Goal: Task Accomplishment & Management: Manage account settings

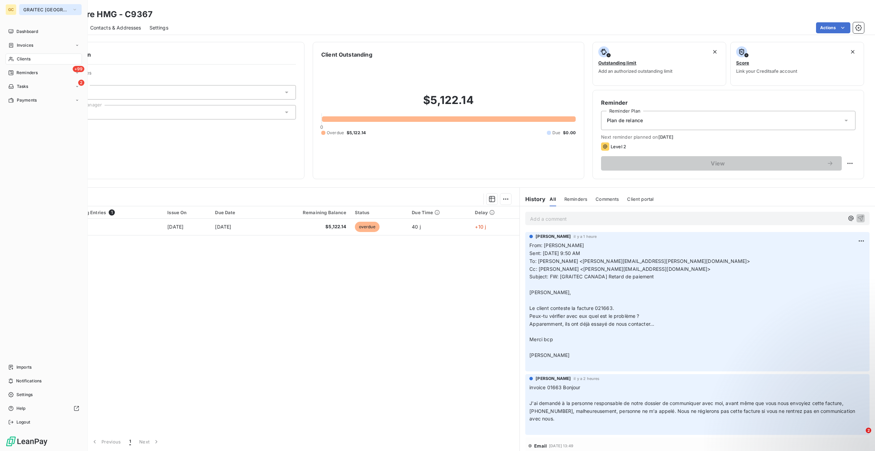
click at [53, 11] on span "GRAITEC [GEOGRAPHIC_DATA]" at bounding box center [46, 9] width 46 height 5
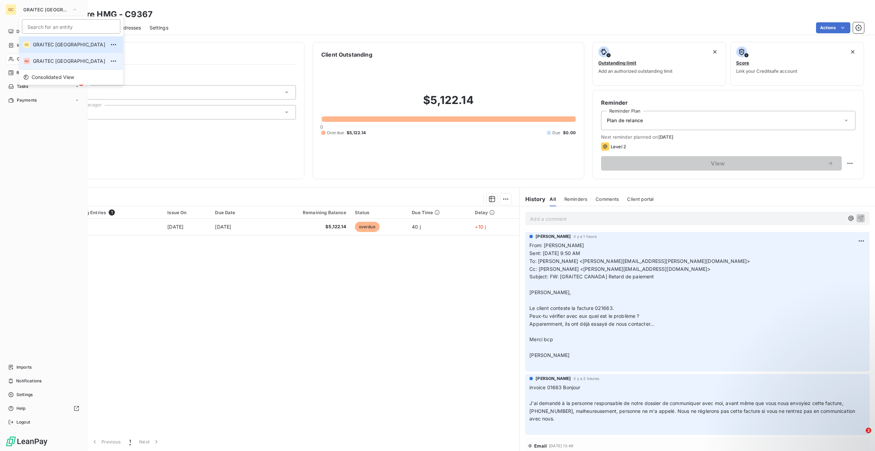
click at [39, 60] on span "GRAITEC [GEOGRAPHIC_DATA]" at bounding box center [69, 61] width 72 height 7
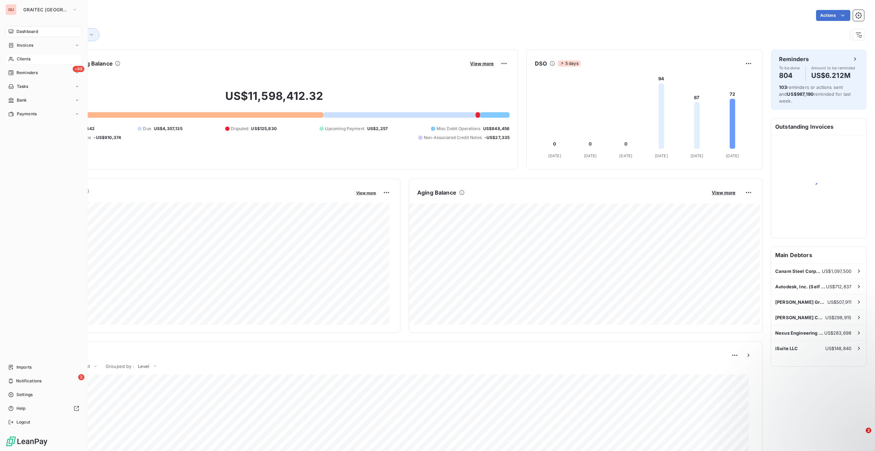
click at [29, 60] on span "Clients" at bounding box center [24, 59] width 14 height 6
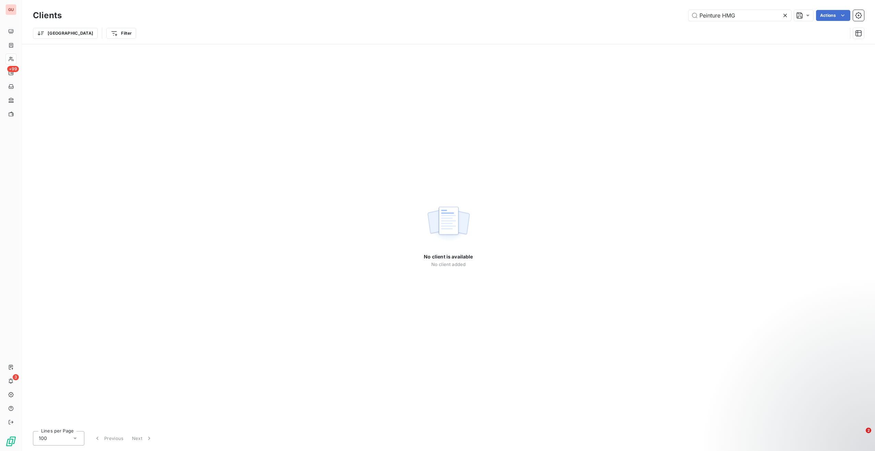
drag, startPoint x: 741, startPoint y: 13, endPoint x: 675, endPoint y: 14, distance: 65.8
click at [675, 14] on div "Peinture HMG Actions" at bounding box center [467, 15] width 794 height 11
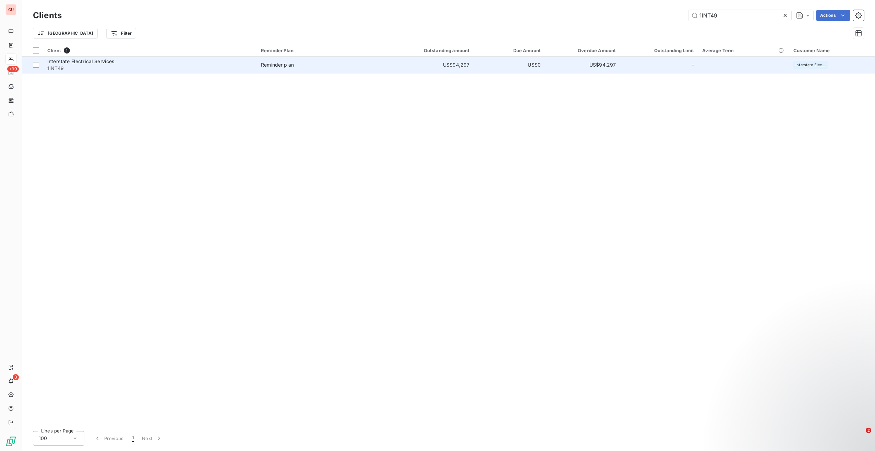
type input "1INT49"
click at [135, 62] on div "Interstate Electrical Services" at bounding box center [149, 61] width 205 height 7
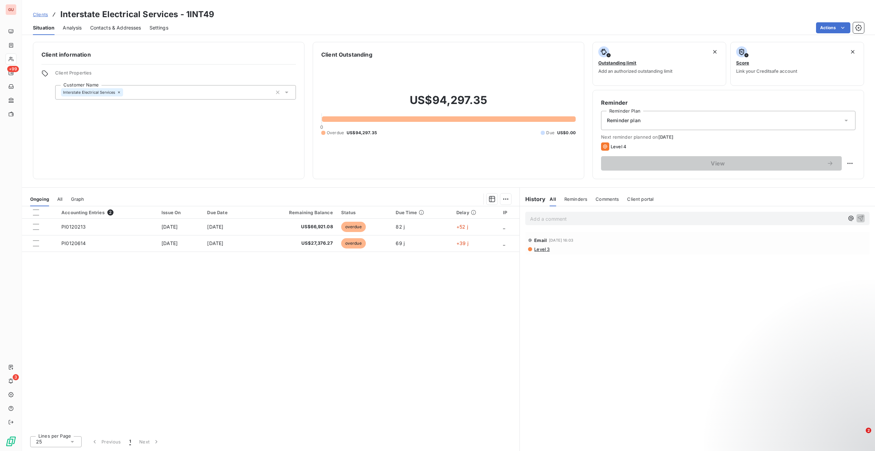
click at [568, 215] on p "Add a comment ﻿" at bounding box center [687, 218] width 314 height 9
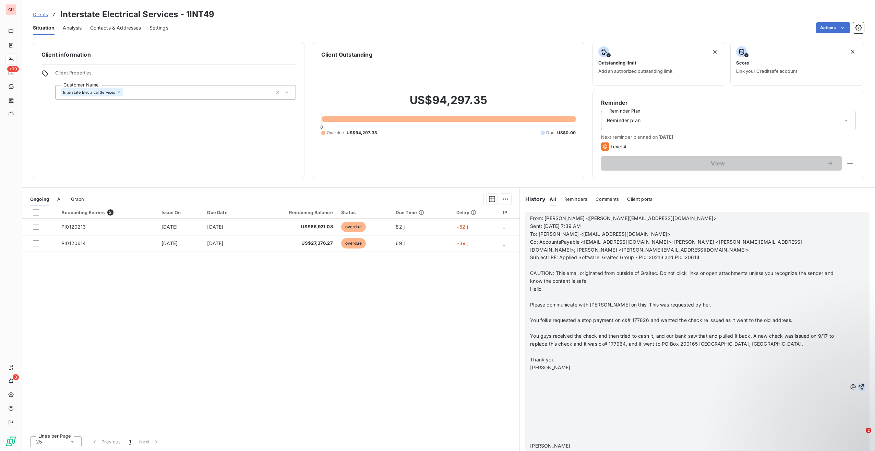
click at [858, 383] on icon "button" at bounding box center [861, 386] width 7 height 7
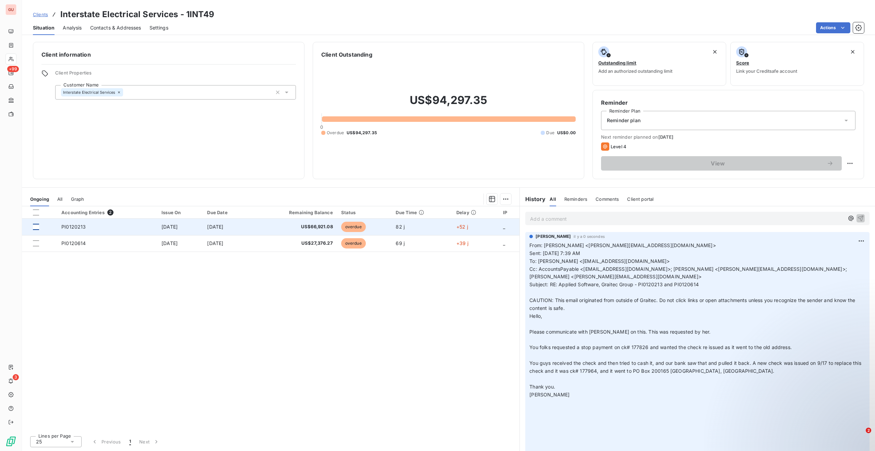
click at [38, 226] on div at bounding box center [36, 227] width 6 height 6
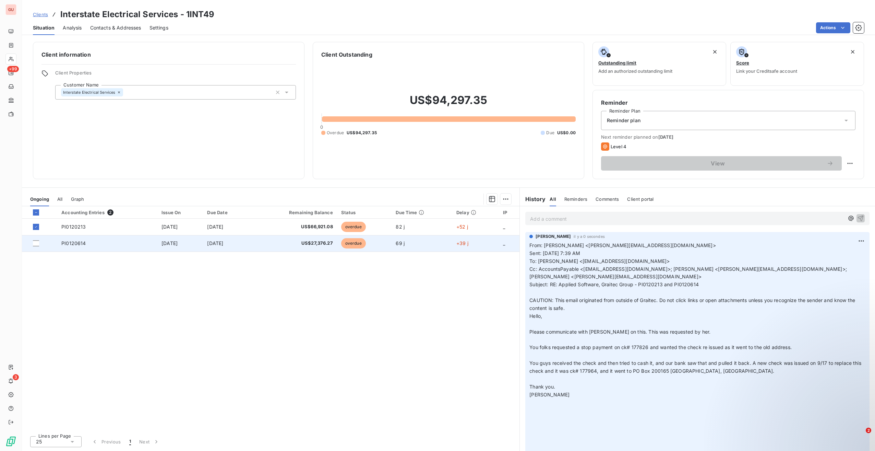
click at [34, 246] on td at bounding box center [39, 243] width 35 height 16
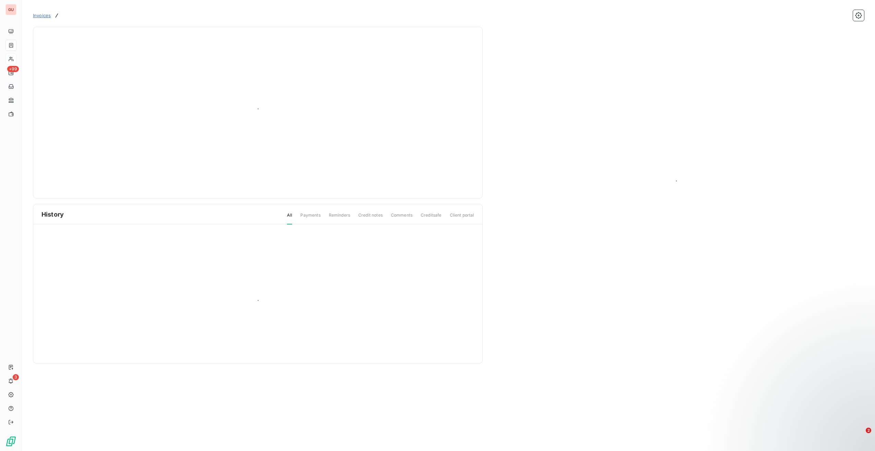
click at [35, 244] on div at bounding box center [257, 303] width 449 height 159
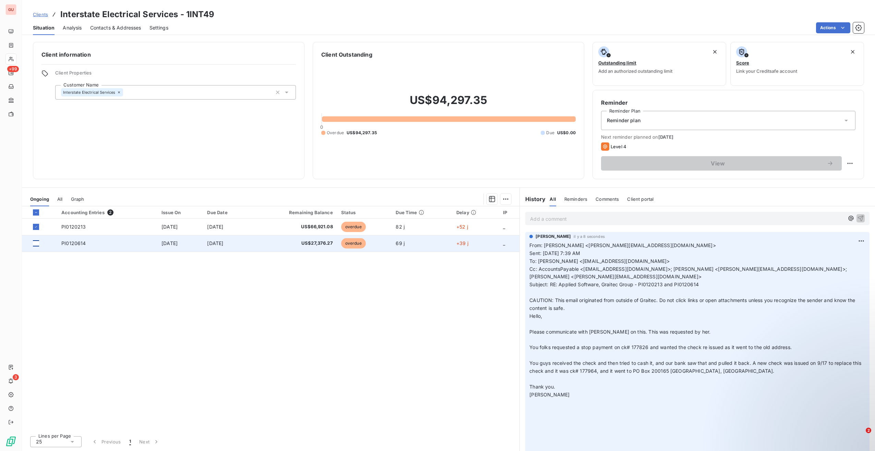
click at [35, 243] on div at bounding box center [36, 243] width 6 height 6
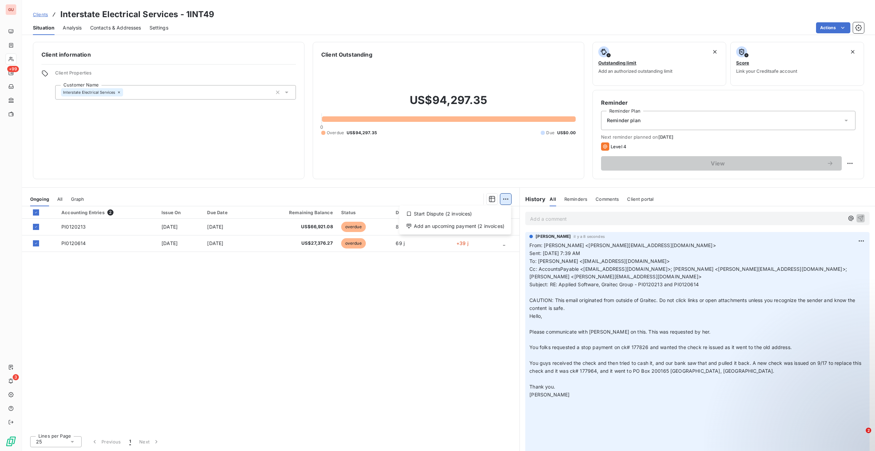
click at [504, 203] on html "GU +99 3 Clients Interstate Electrical Services - 1INT49 Situation Analysis Con…" at bounding box center [437, 225] width 875 height 451
click at [639, 119] on html "GU +99 3 Clients Interstate Electrical Services - 1INT49 Situation Analysis Con…" at bounding box center [437, 225] width 875 height 451
click at [639, 119] on span "Reminder plan" at bounding box center [624, 120] width 34 height 7
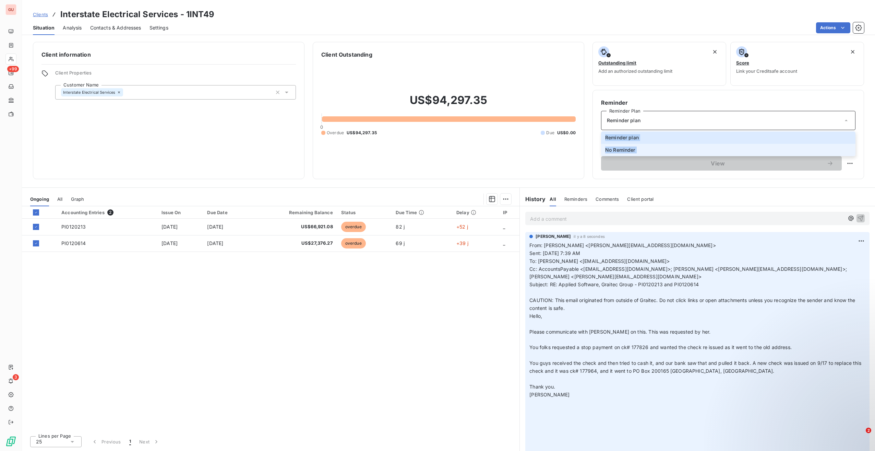
click at [621, 148] on span "No Reminder" at bounding box center [620, 149] width 30 height 7
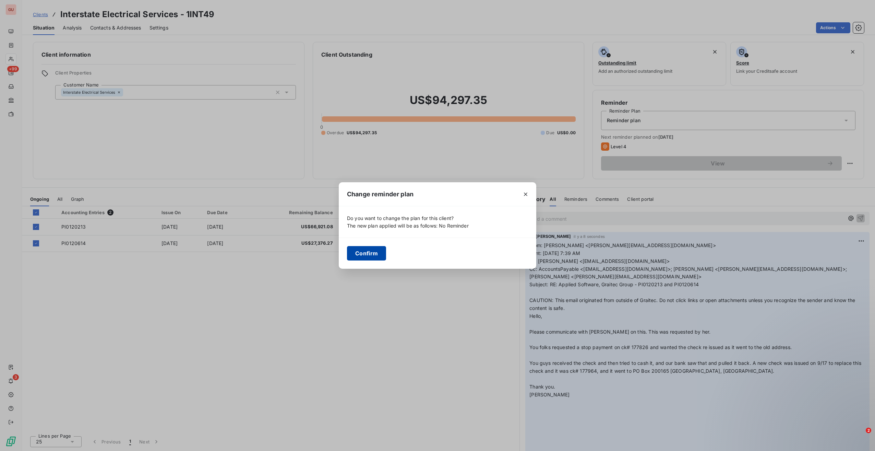
click at [364, 251] on button "Confirm" at bounding box center [366, 253] width 39 height 14
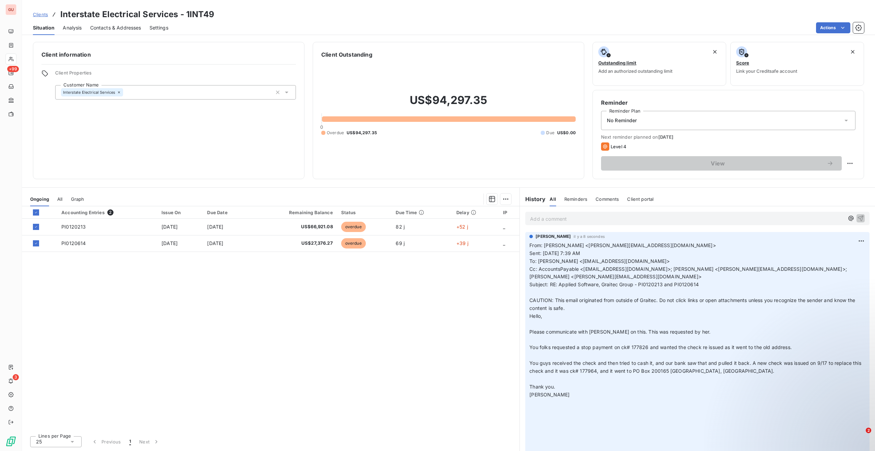
click at [388, 328] on div "Accounting Entries 2 Issue On Due Date Remaining Balance Status Due Time Delay …" at bounding box center [271, 318] width 498 height 224
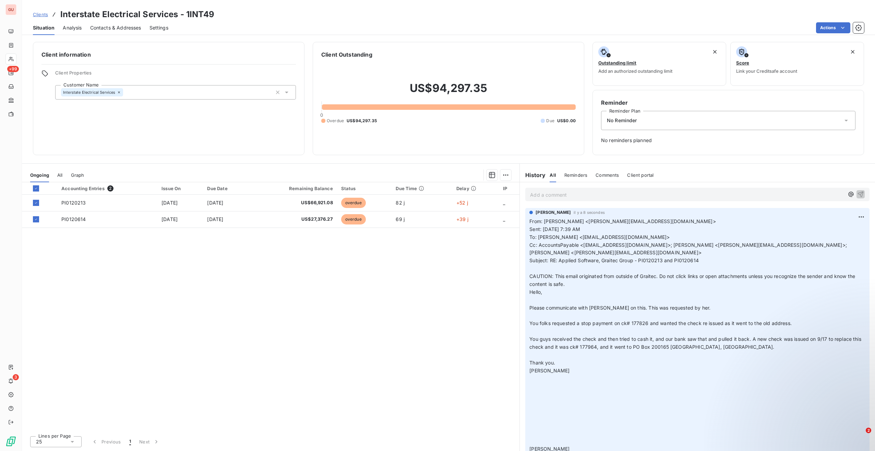
click at [202, 299] on div "Accounting Entries 2 Issue On Due Date Remaining Balance Status Due Time Delay …" at bounding box center [271, 306] width 498 height 248
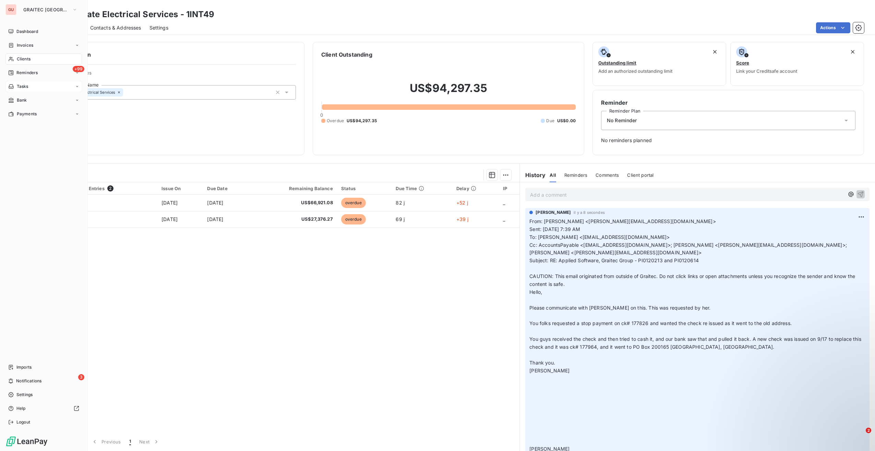
click at [34, 84] on div "Tasks" at bounding box center [43, 86] width 76 height 11
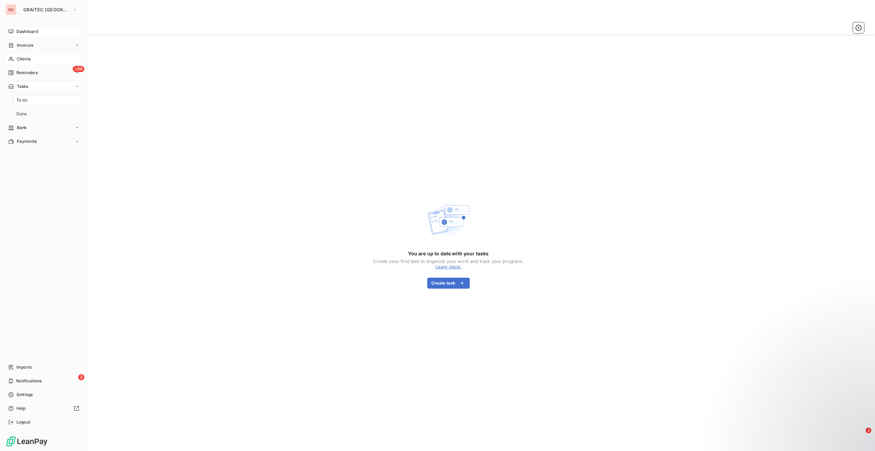
click at [41, 31] on div "Dashboard" at bounding box center [43, 31] width 76 height 11
